Goal: Find specific page/section: Find specific page/section

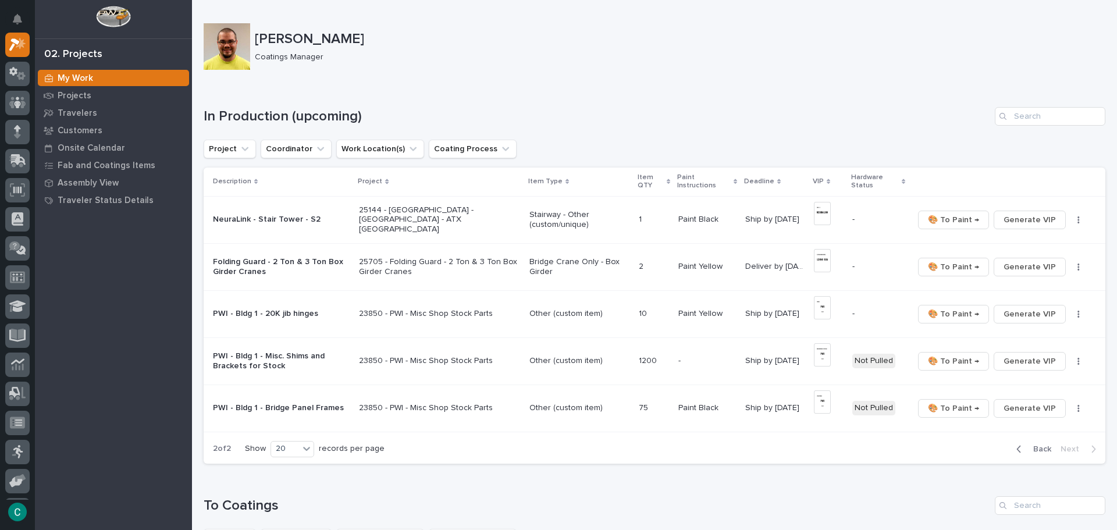
click at [1034, 449] on span "Back" at bounding box center [1038, 449] width 25 height 10
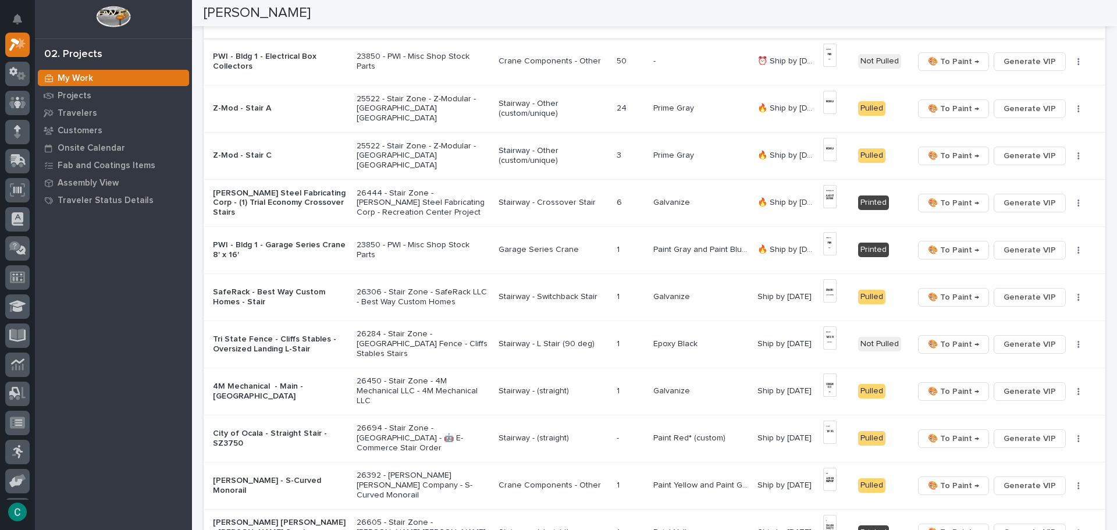
scroll to position [233, 0]
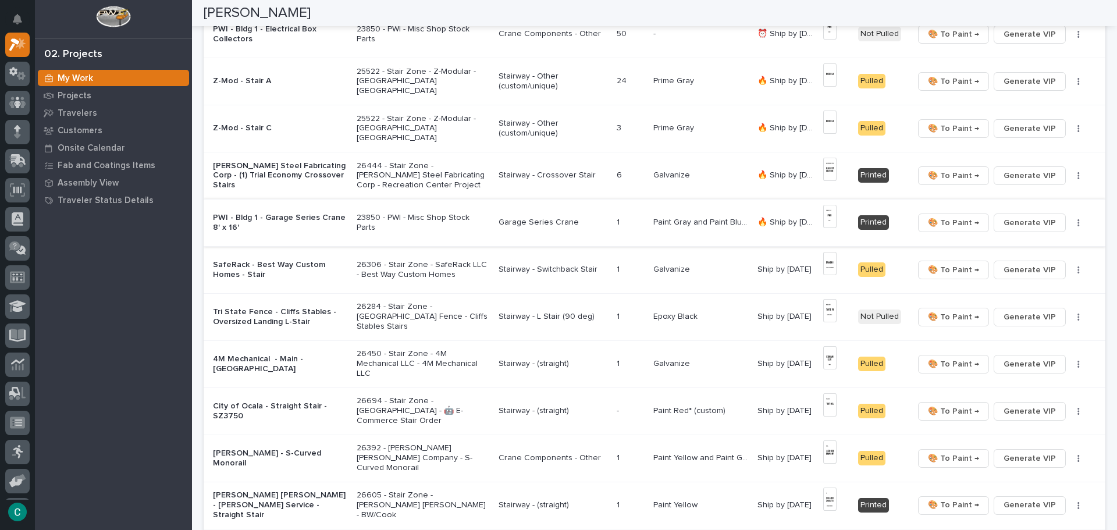
click at [928, 225] on span "🎨 To Paint →" at bounding box center [953, 223] width 51 height 14
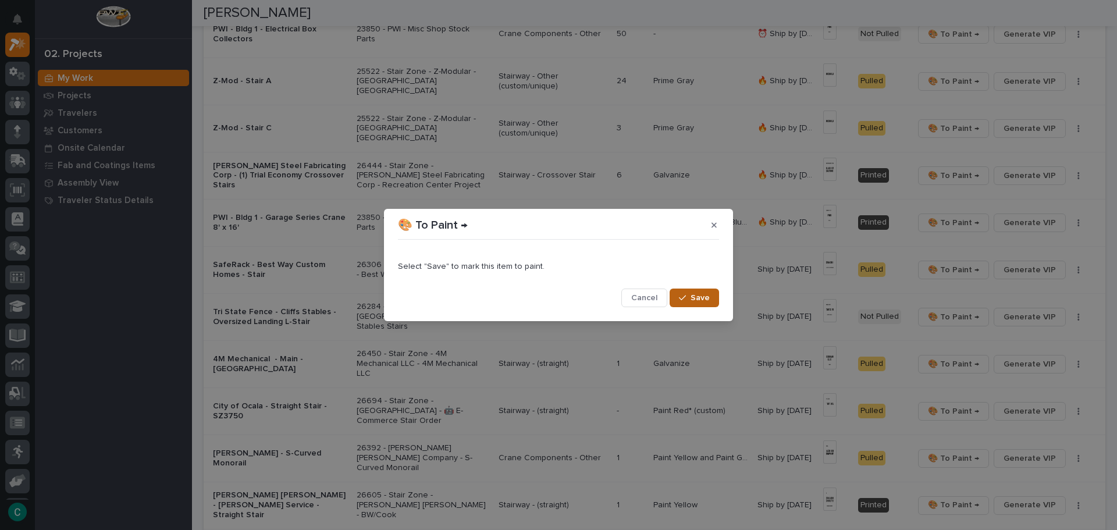
click at [697, 293] on span "Save" at bounding box center [700, 298] width 19 height 10
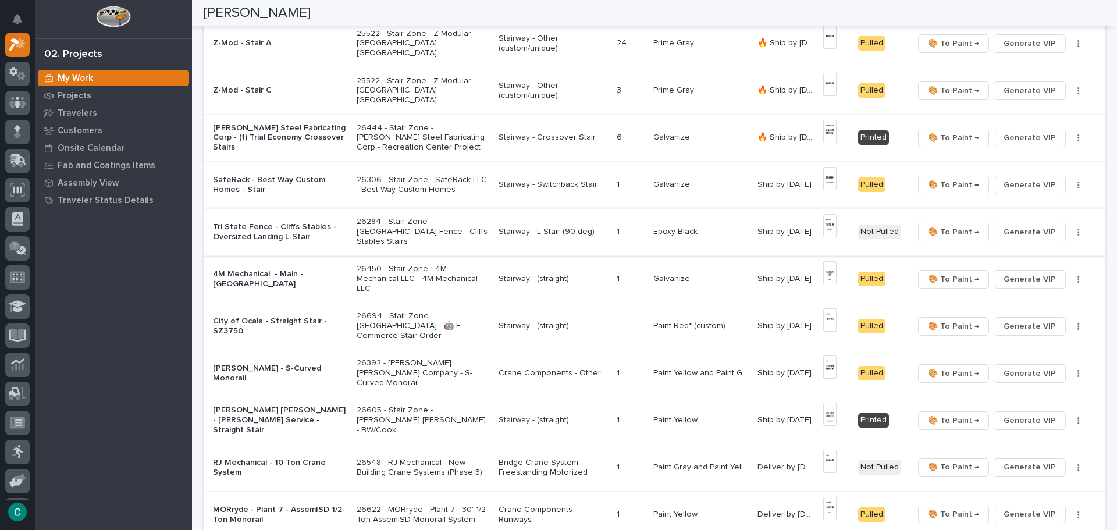
scroll to position [291, 0]
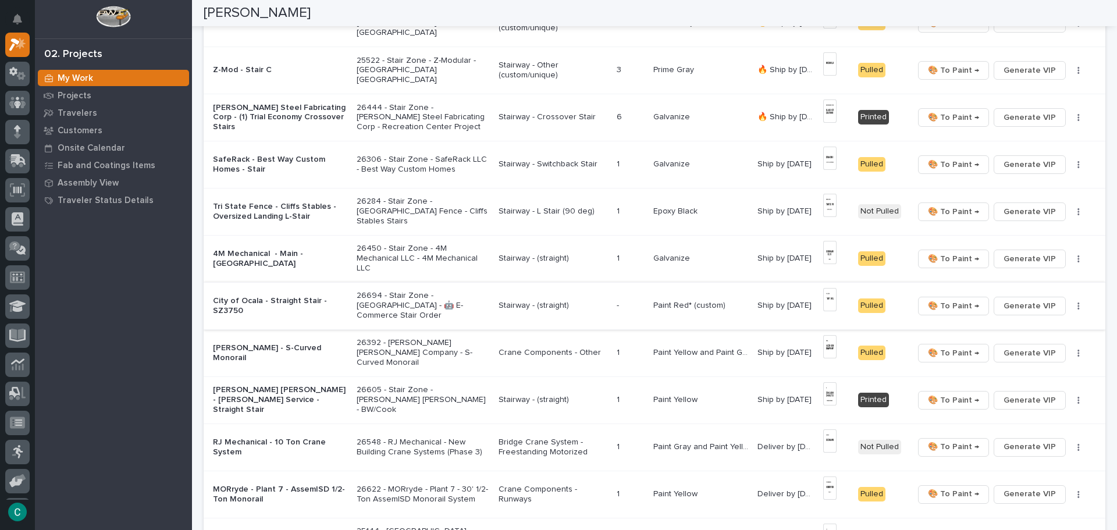
click at [947, 311] on span "🎨 To Paint →" at bounding box center [953, 306] width 51 height 14
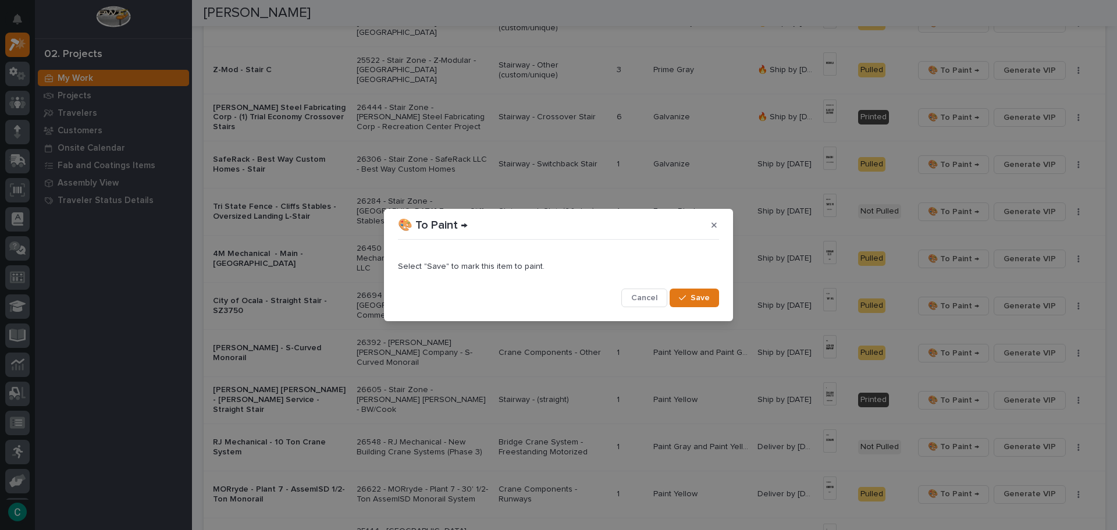
click at [706, 300] on span "Save" at bounding box center [700, 298] width 19 height 10
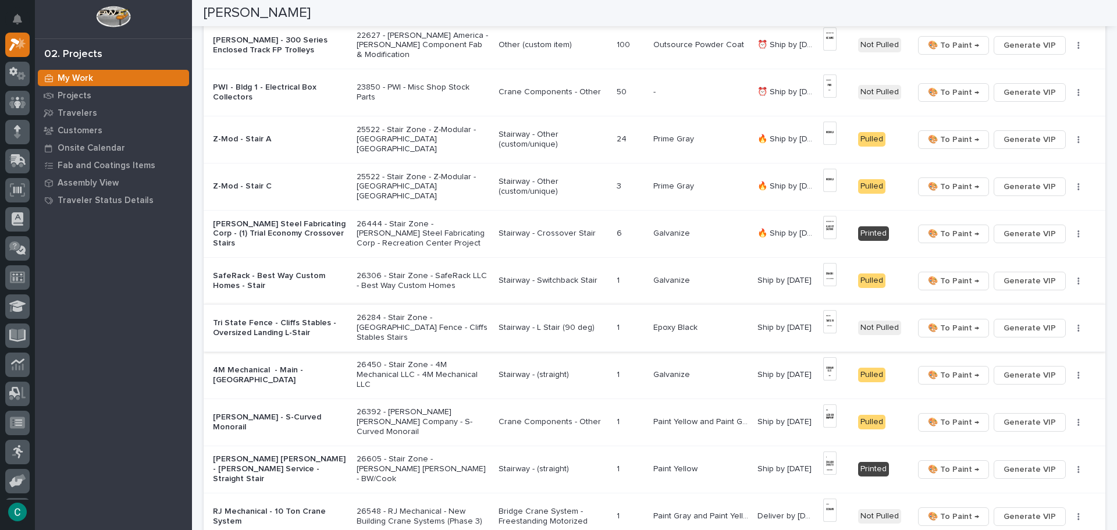
scroll to position [233, 0]
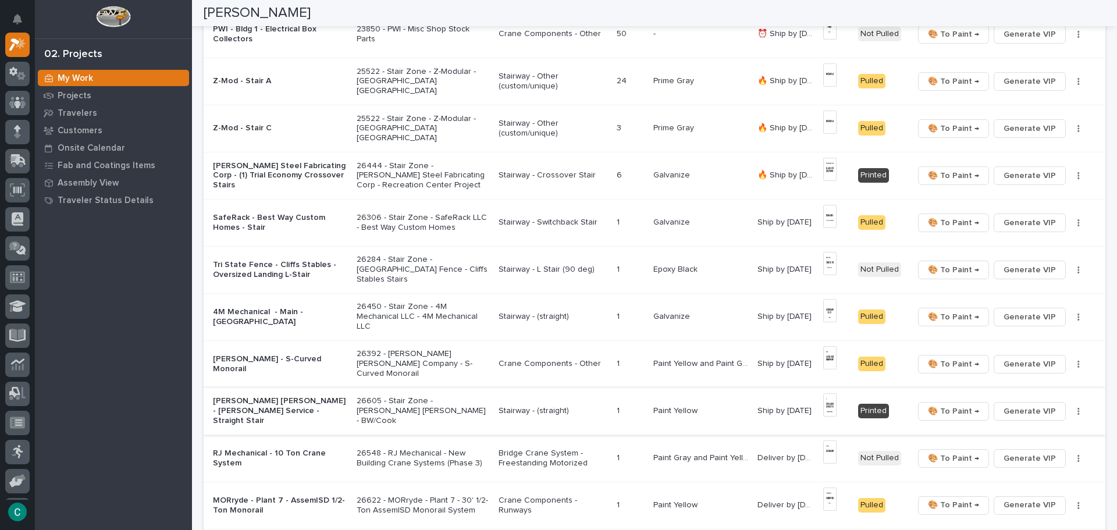
click at [936, 410] on span "🎨 To Paint →" at bounding box center [953, 411] width 51 height 14
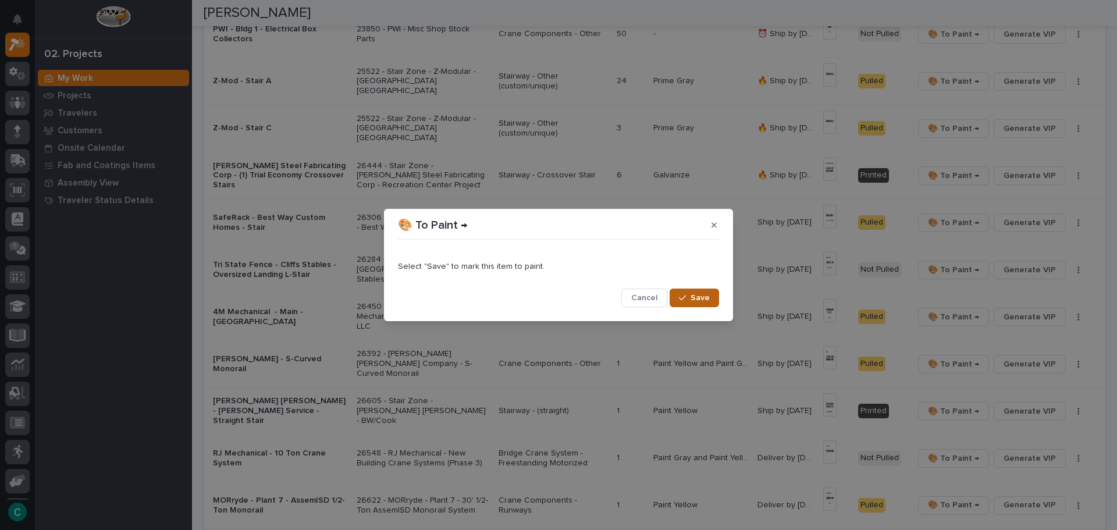
click at [706, 301] on span "Save" at bounding box center [700, 298] width 19 height 10
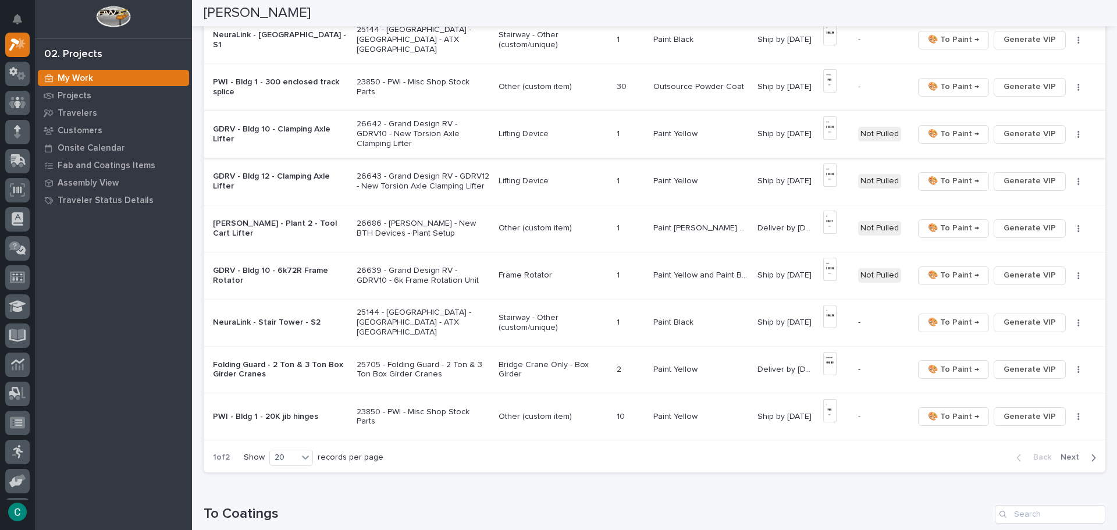
scroll to position [756, 0]
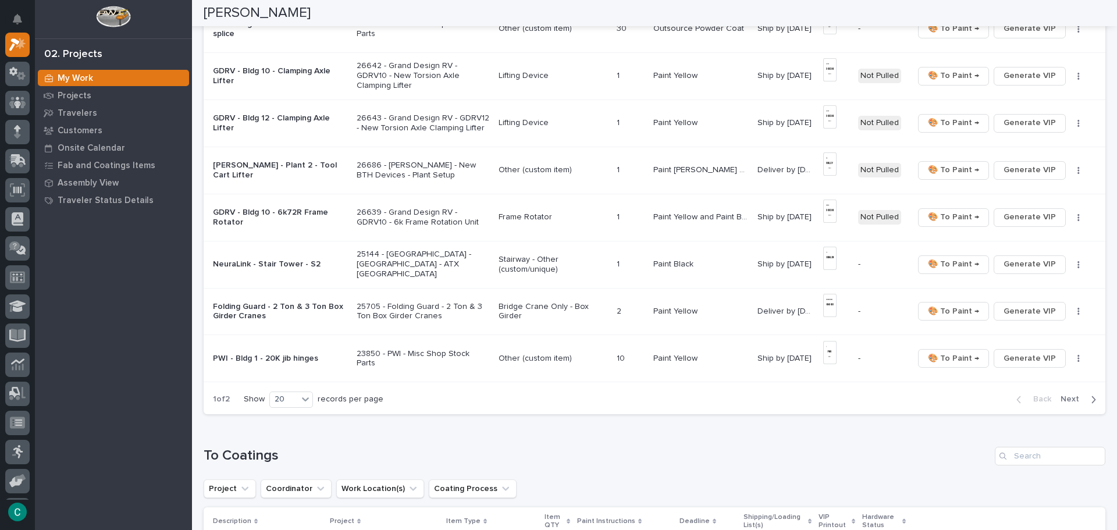
click at [1086, 399] on div "button" at bounding box center [1091, 400] width 10 height 10
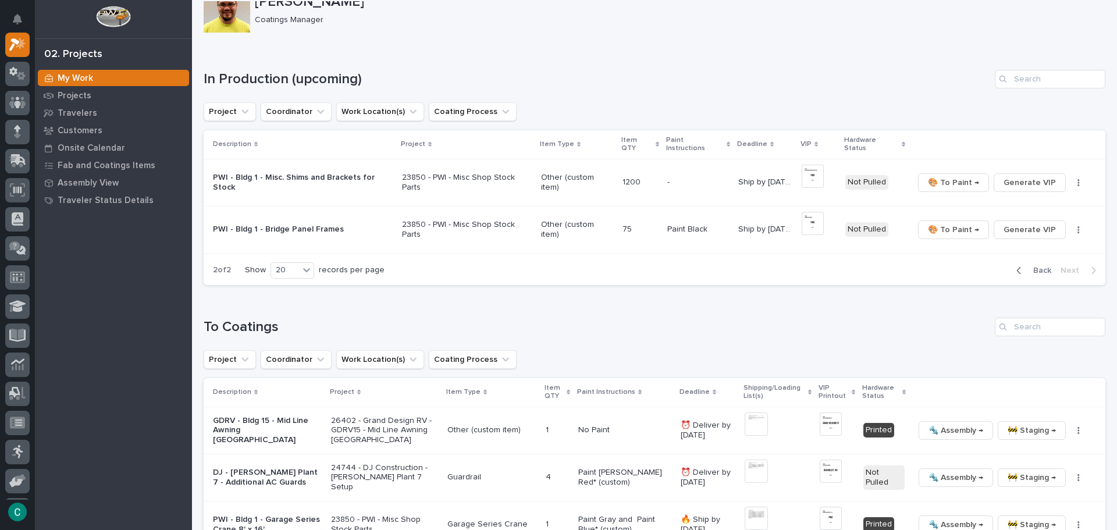
scroll to position [0, 0]
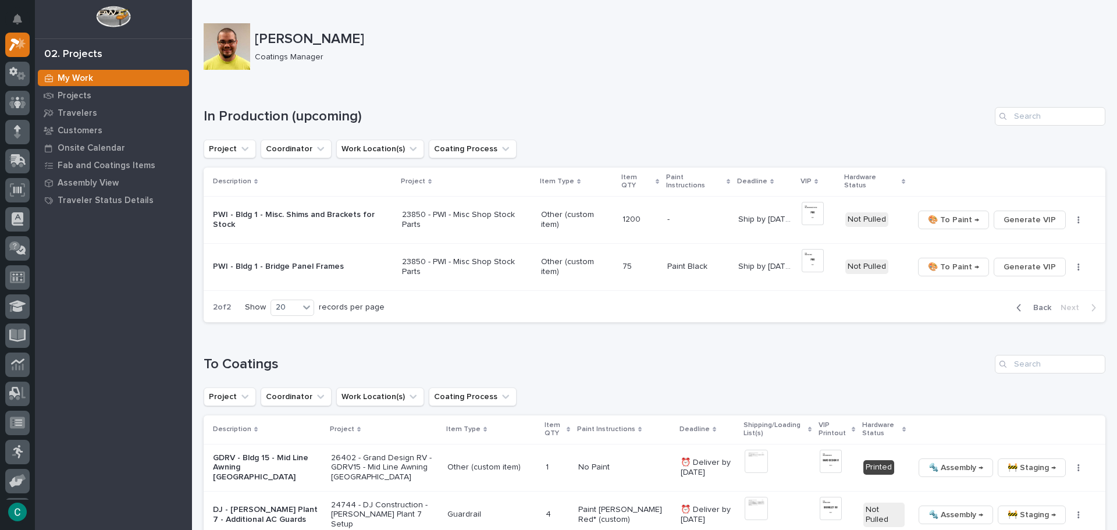
click at [1026, 303] on span "Back" at bounding box center [1038, 308] width 25 height 10
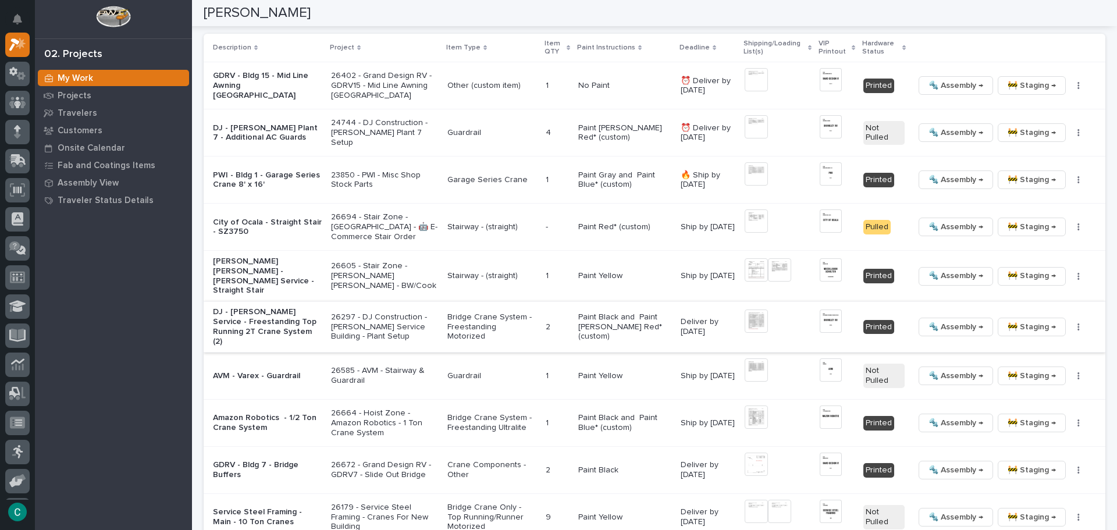
scroll to position [1338, 0]
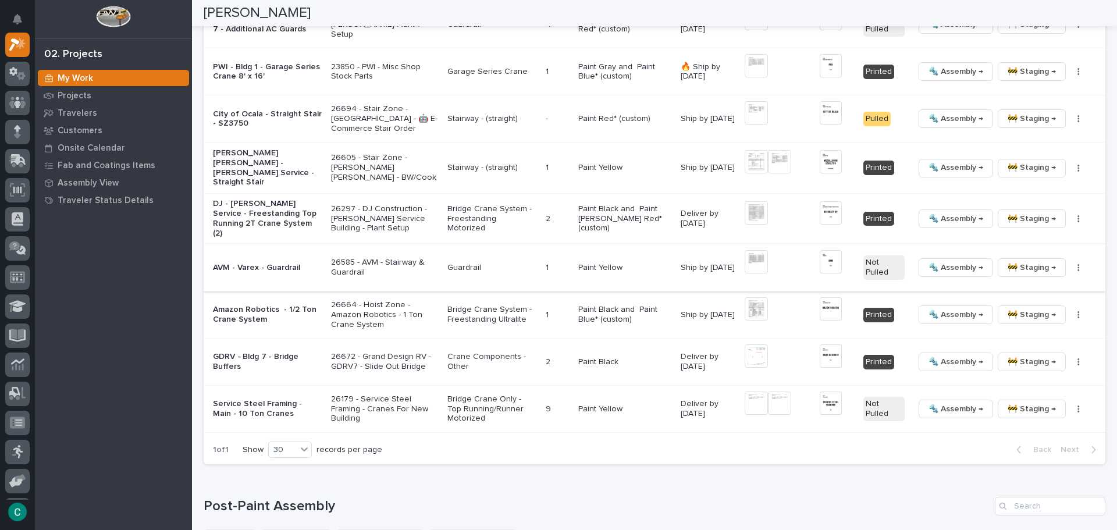
click at [820, 255] on img at bounding box center [831, 261] width 22 height 23
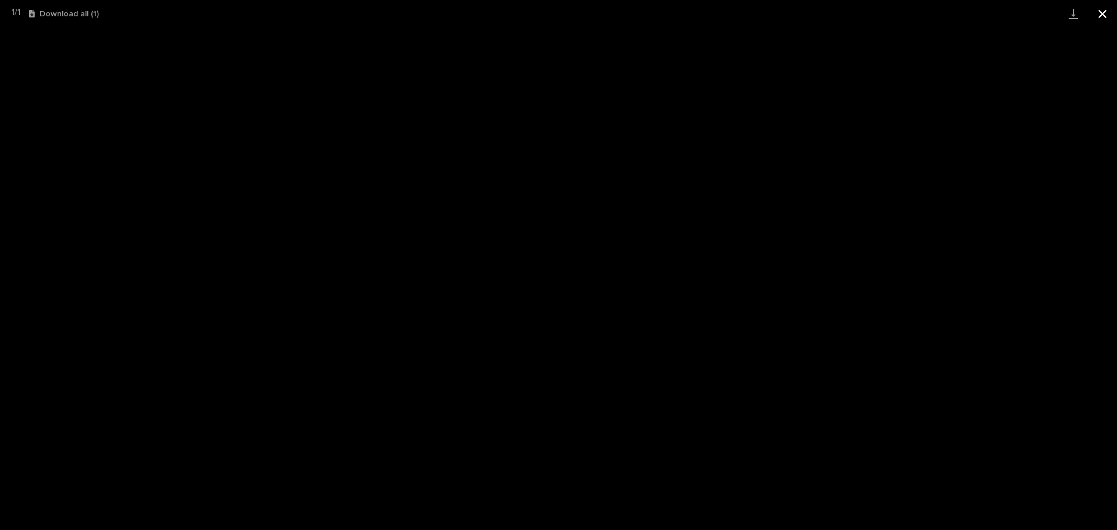
click at [1103, 10] on button "Close gallery" at bounding box center [1102, 13] width 29 height 27
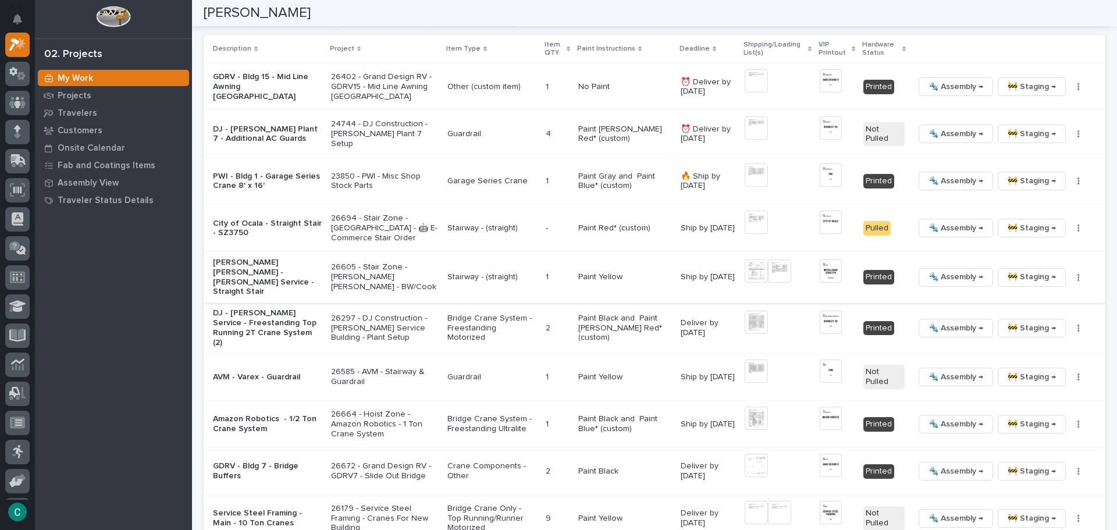
scroll to position [1222, 0]
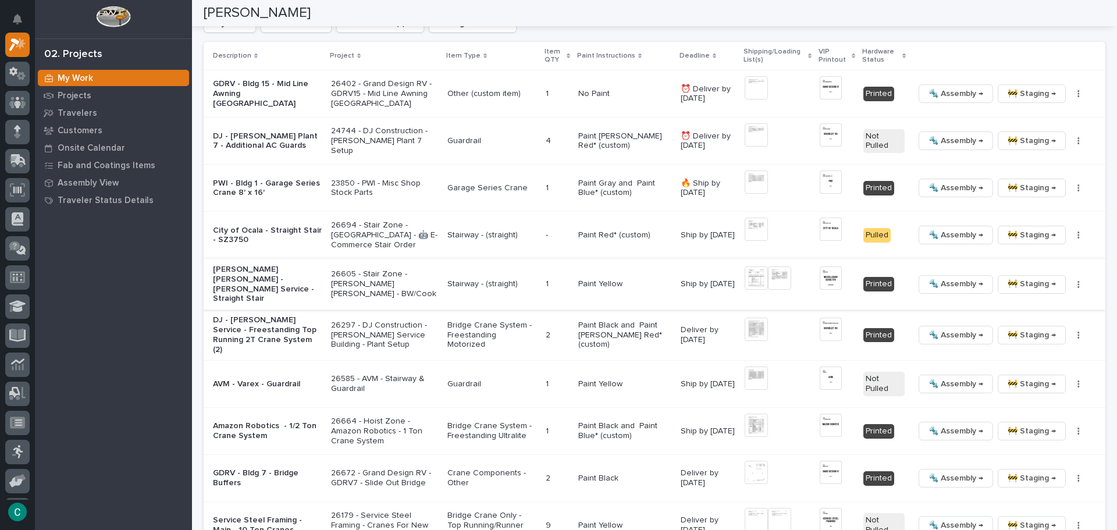
click at [826, 275] on img at bounding box center [831, 277] width 22 height 23
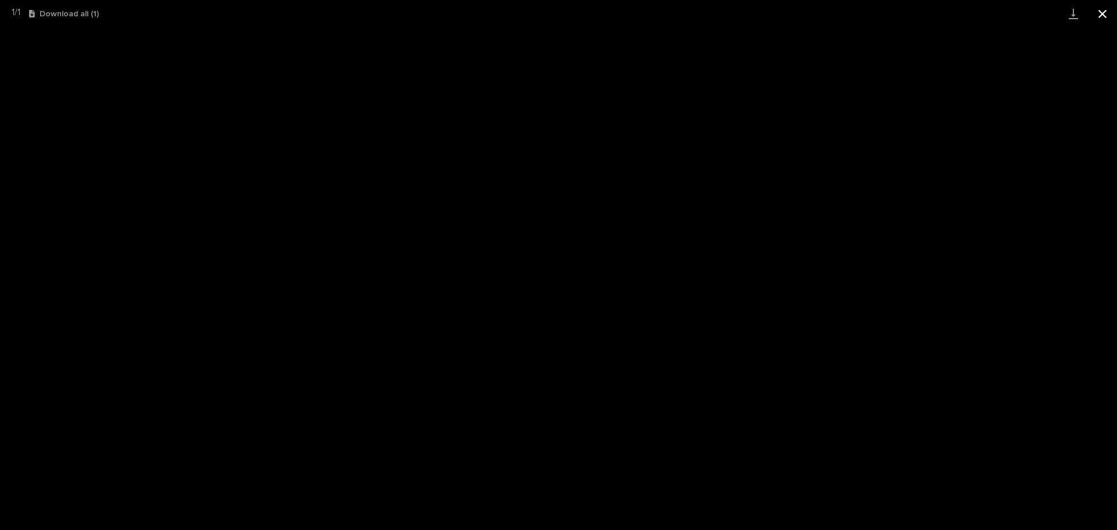
click at [1099, 14] on button "Close gallery" at bounding box center [1102, 13] width 29 height 27
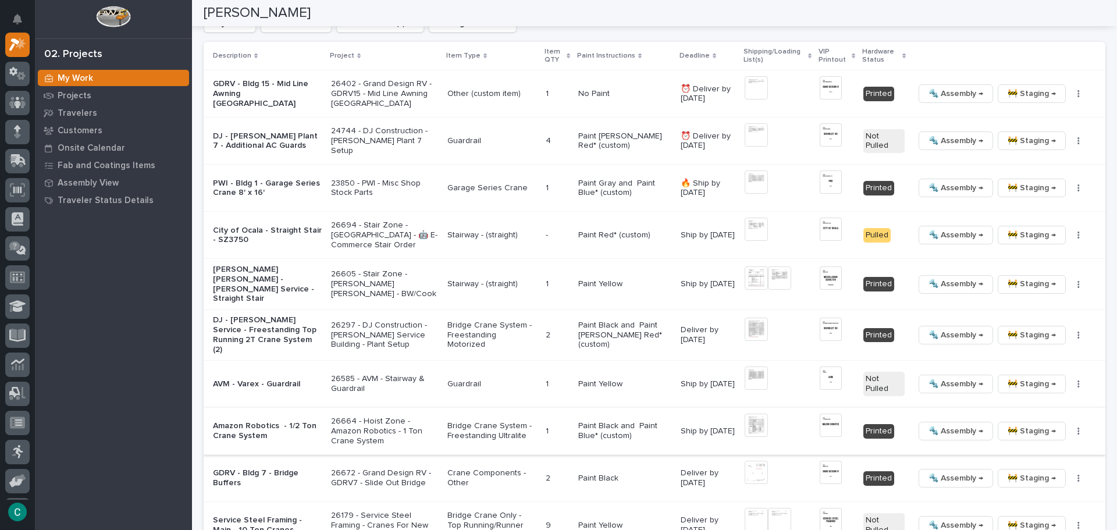
click at [751, 421] on img at bounding box center [756, 425] width 23 height 23
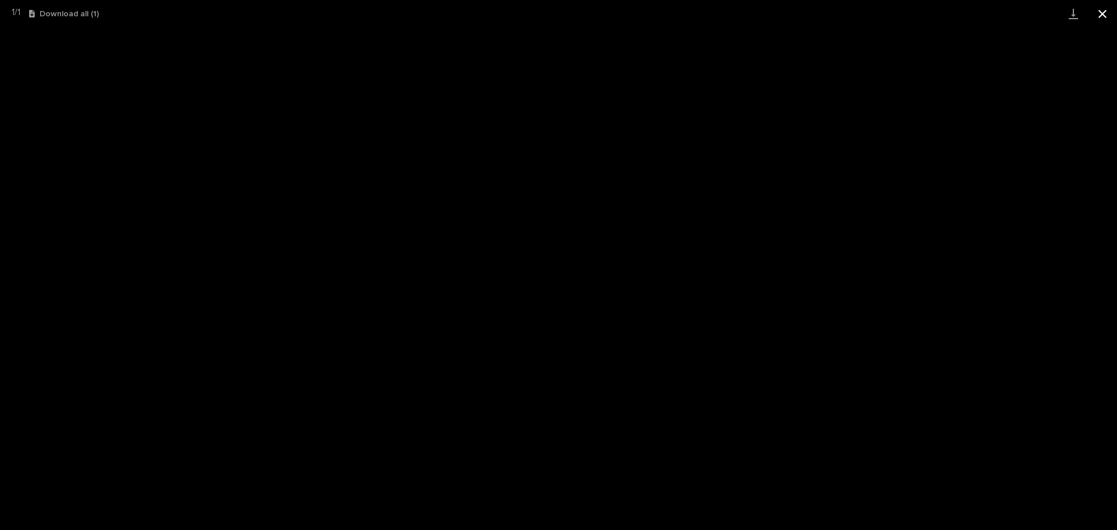
click at [1100, 15] on button "Close gallery" at bounding box center [1102, 13] width 29 height 27
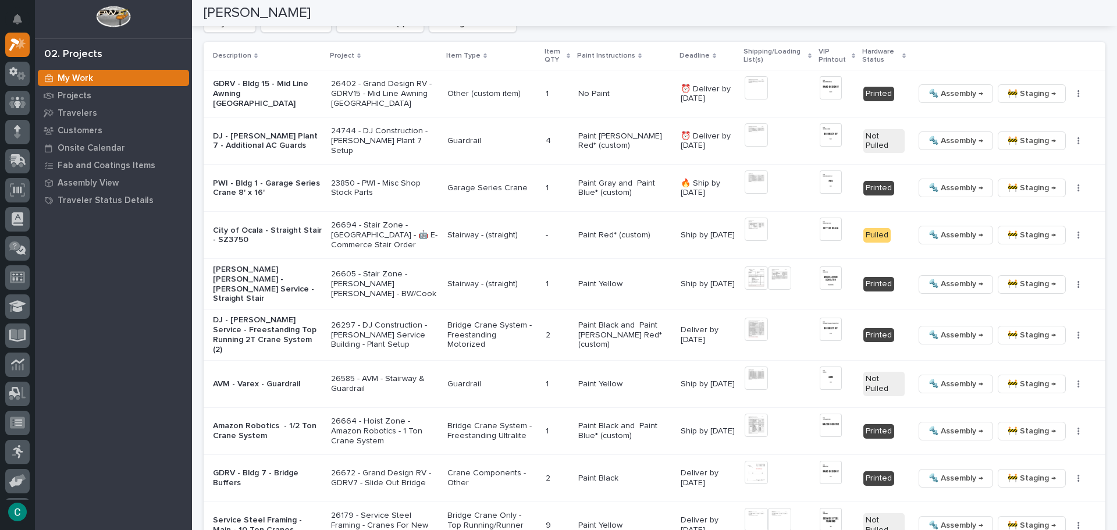
click at [254, 424] on p "Amazon Robotics - 1/2 Ton Crane System" at bounding box center [267, 431] width 109 height 20
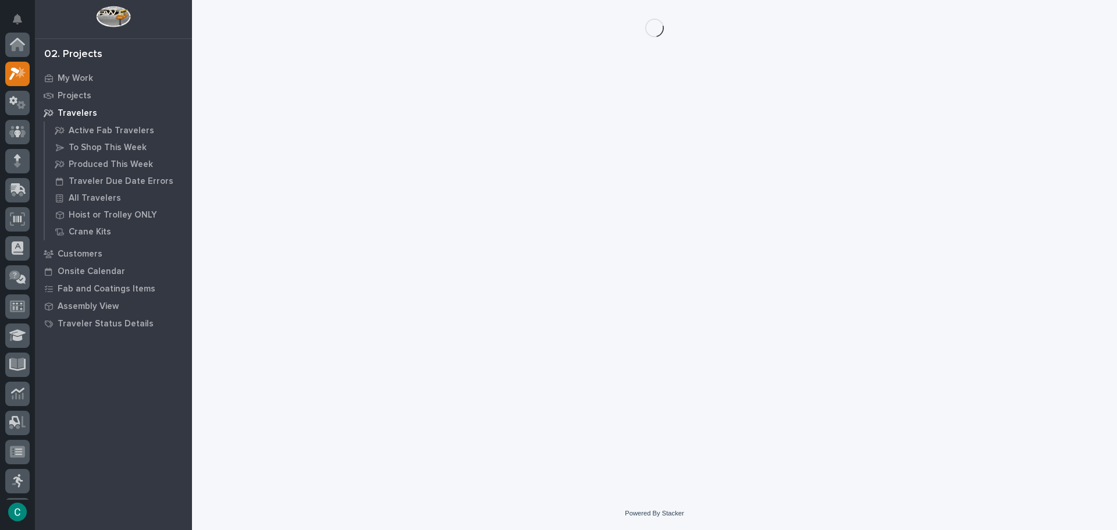
scroll to position [29, 0]
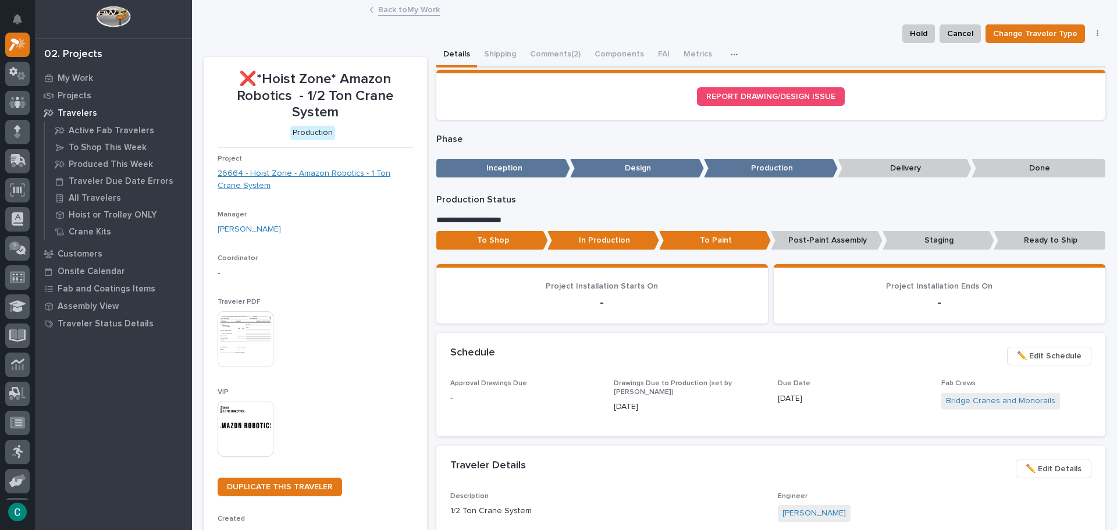
click at [296, 176] on link "26664 - Hoist Zone - Amazon Robotics - 1 Ton Crane System" at bounding box center [316, 180] width 196 height 24
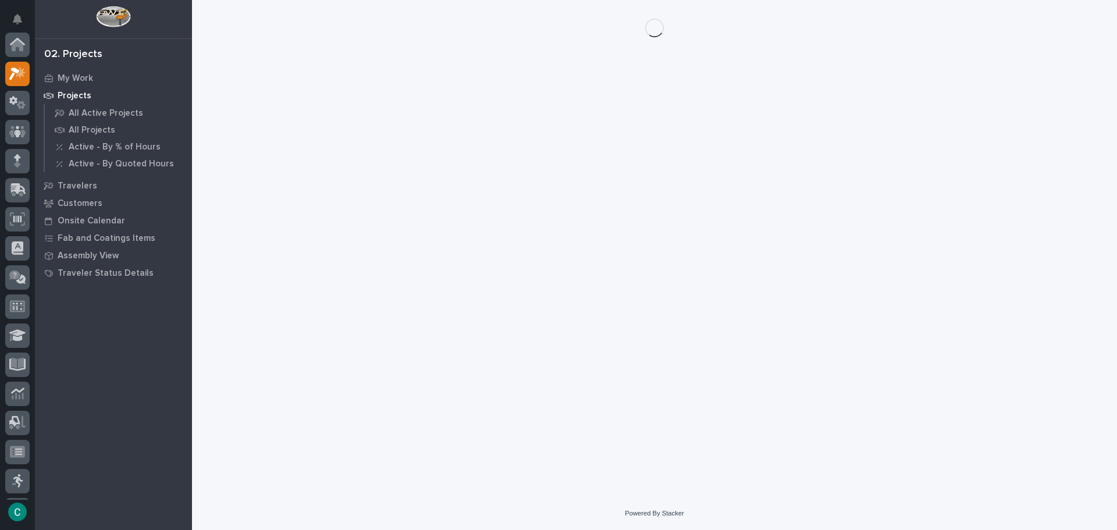
scroll to position [29, 0]
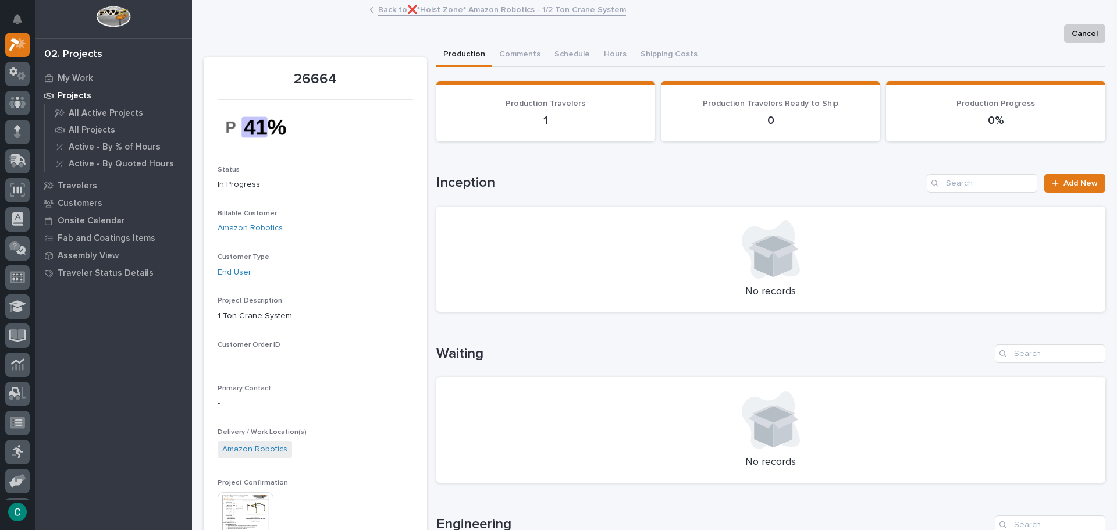
click at [250, 506] on img at bounding box center [246, 520] width 56 height 56
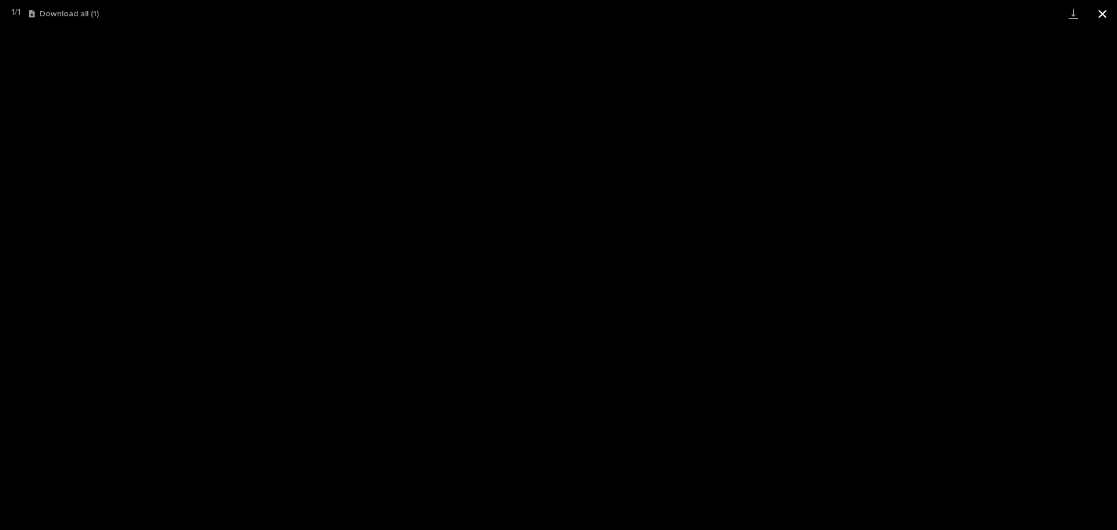
click at [1100, 14] on button "Close gallery" at bounding box center [1102, 13] width 29 height 27
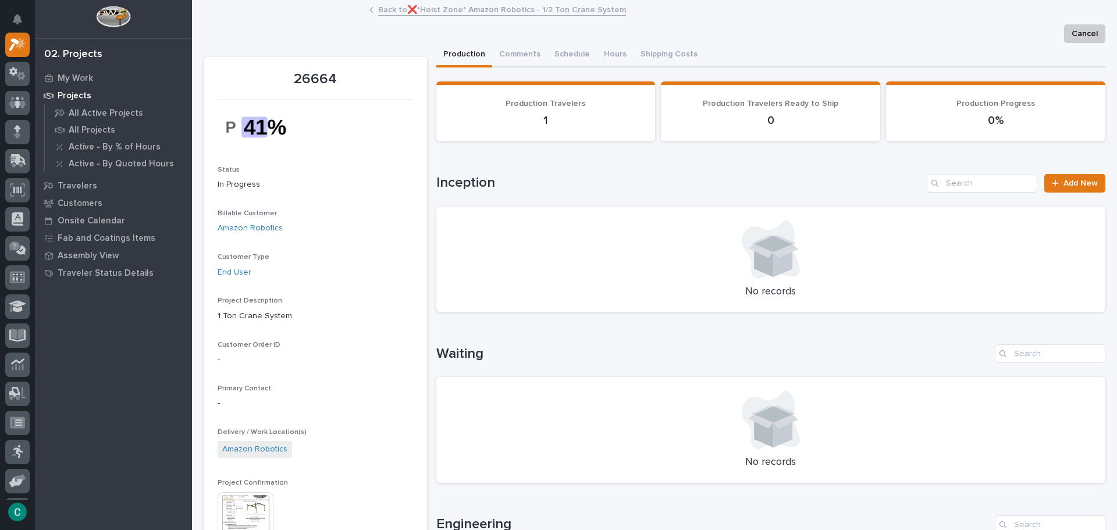
click at [390, 12] on link "Back to ❌*Hoist Zone* Amazon Robotics - 1/2 Ton Crane System" at bounding box center [502, 8] width 248 height 13
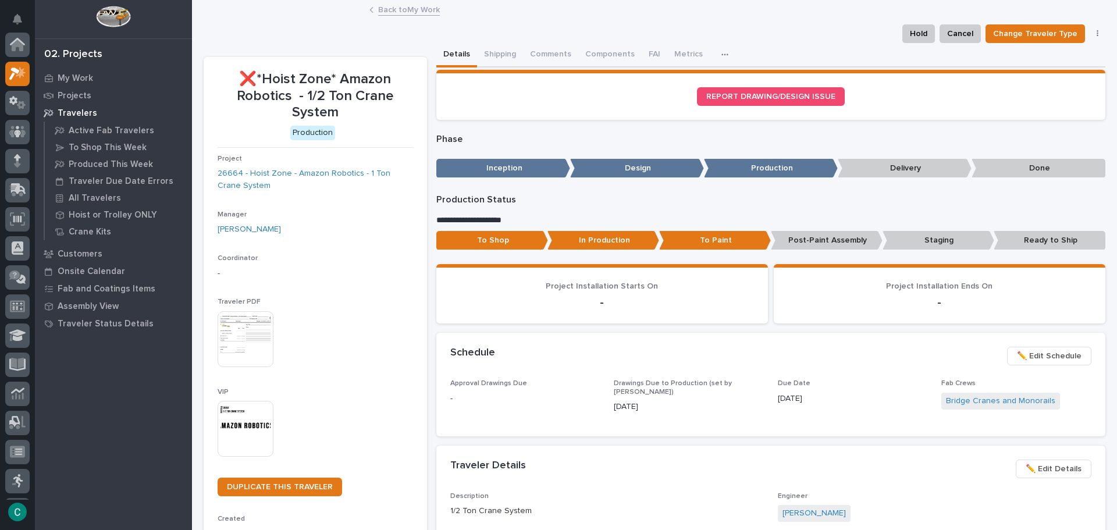
scroll to position [29, 0]
click at [499, 55] on button "Shipping" at bounding box center [500, 55] width 46 height 24
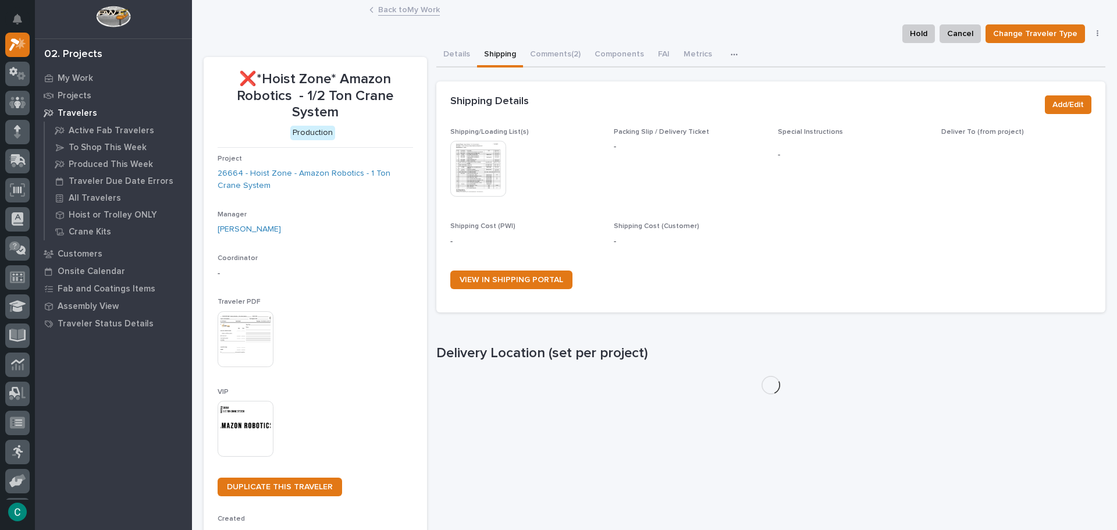
click at [491, 158] on img at bounding box center [478, 169] width 56 height 56
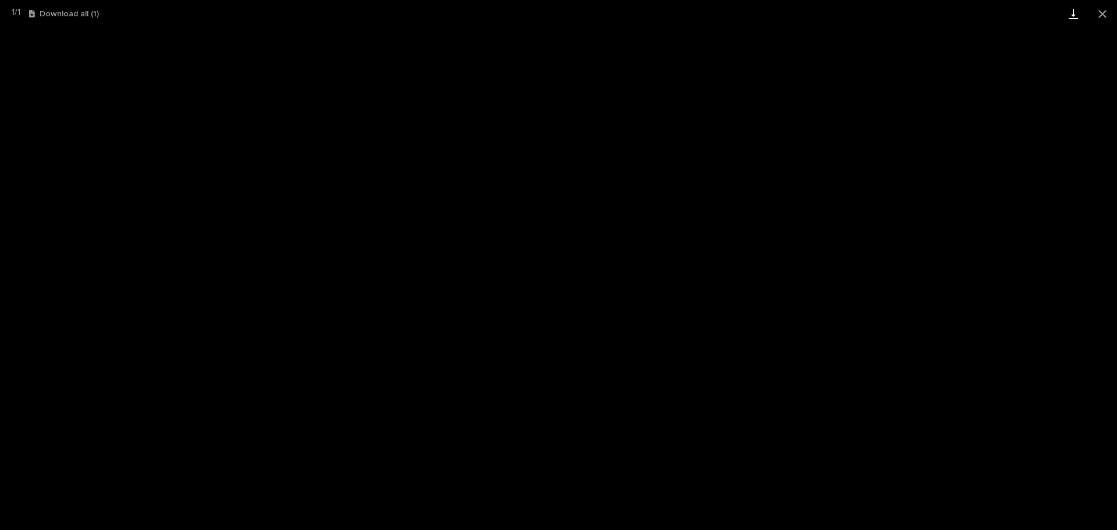
drag, startPoint x: 1106, startPoint y: 17, endPoint x: 1087, endPoint y: 22, distance: 19.2
click at [1106, 17] on button "Close gallery" at bounding box center [1102, 13] width 29 height 27
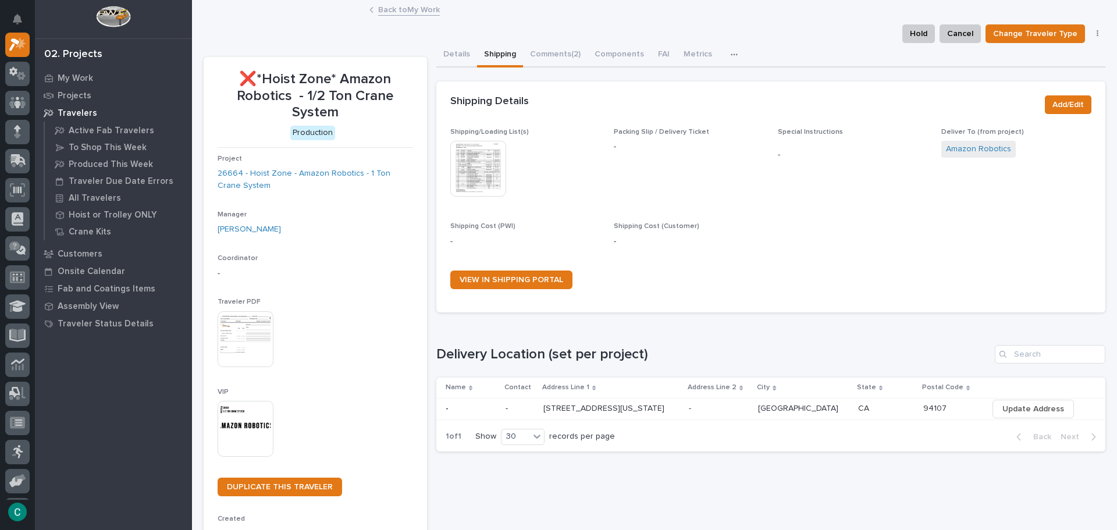
click at [383, 12] on link "Back to My Work" at bounding box center [409, 8] width 62 height 13
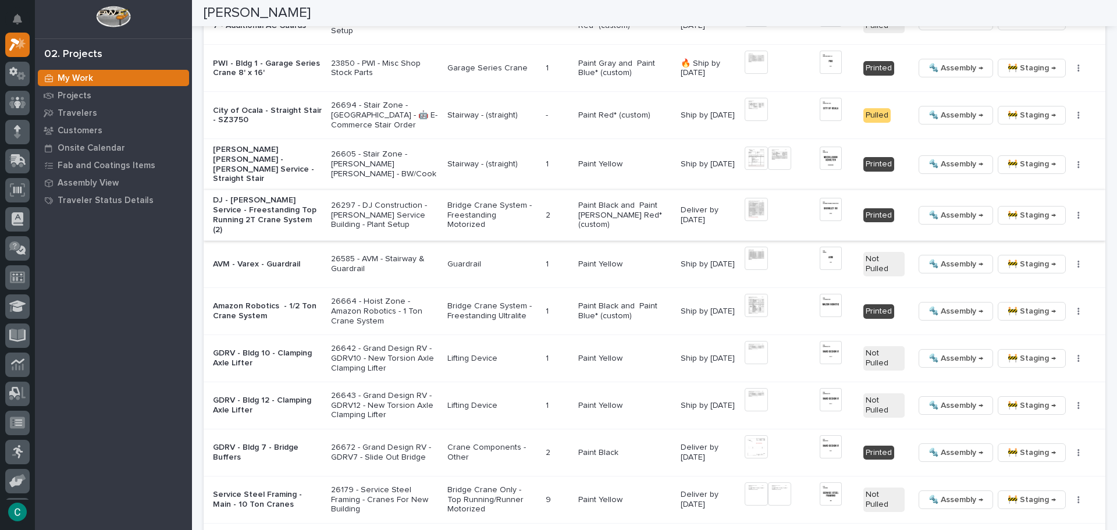
scroll to position [1396, 0]
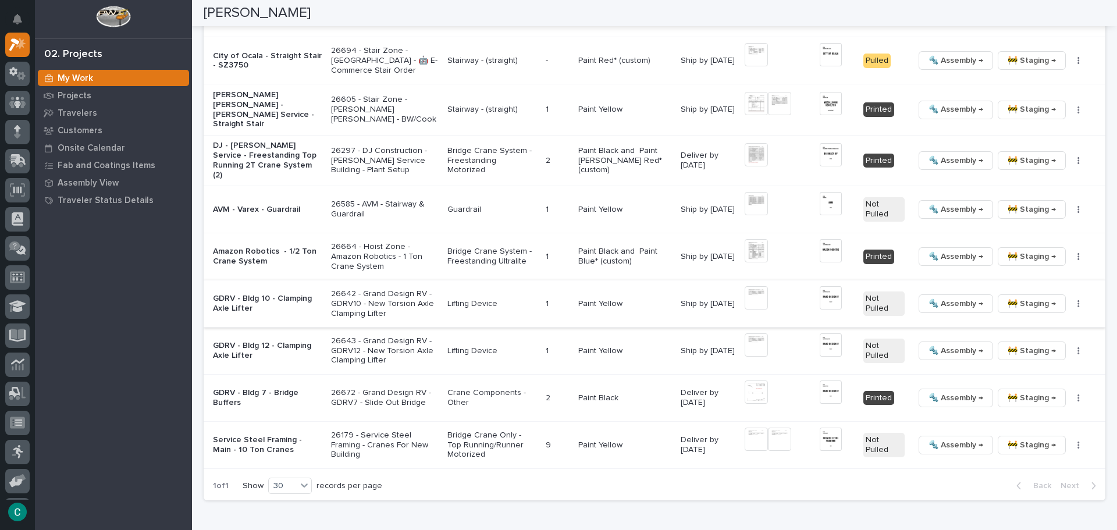
click at [824, 289] on img at bounding box center [831, 297] width 22 height 23
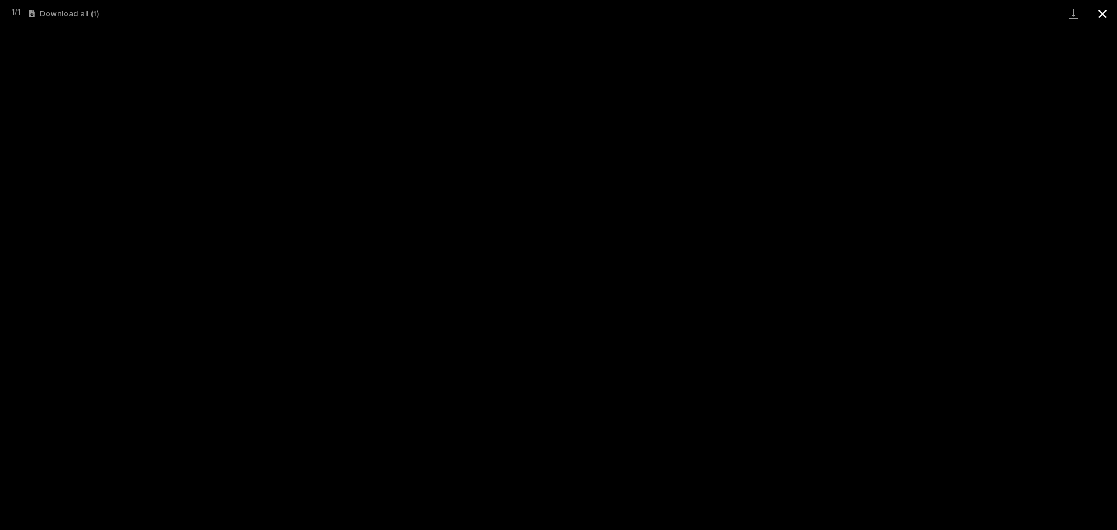
click at [1106, 15] on button "Close gallery" at bounding box center [1102, 13] width 29 height 27
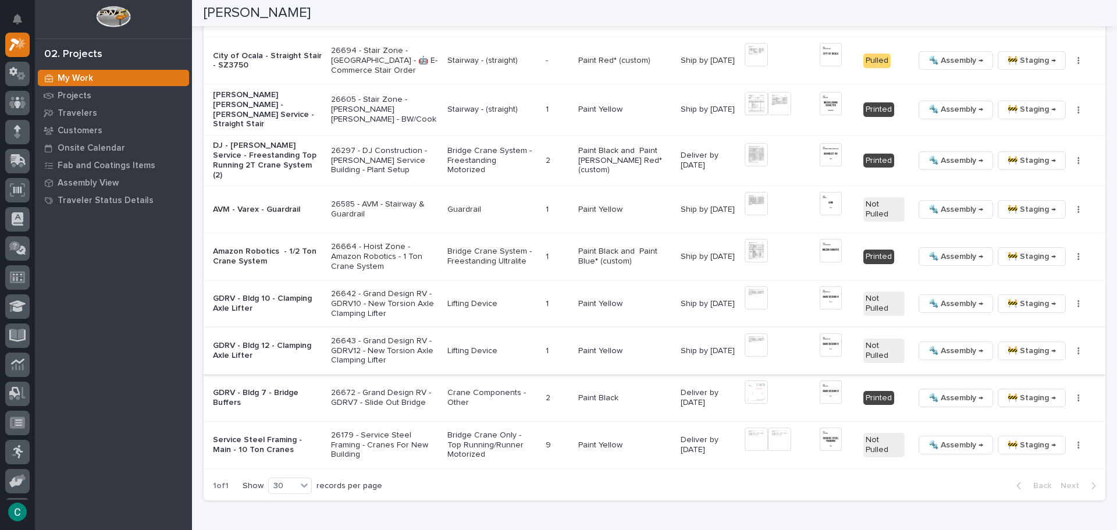
click at [820, 340] on img at bounding box center [831, 344] width 22 height 23
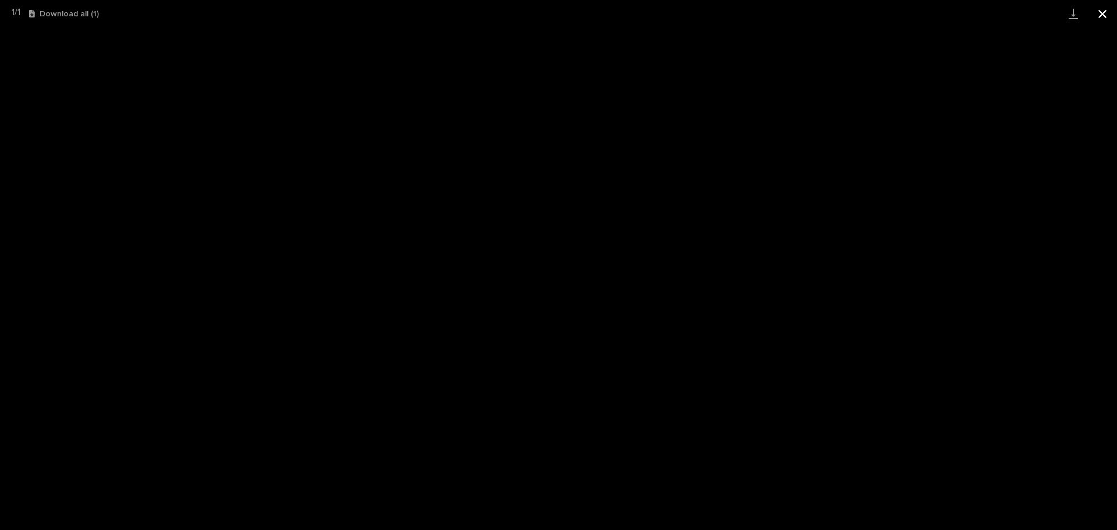
click at [1108, 15] on button "Close gallery" at bounding box center [1102, 13] width 29 height 27
